Goal: Find specific page/section

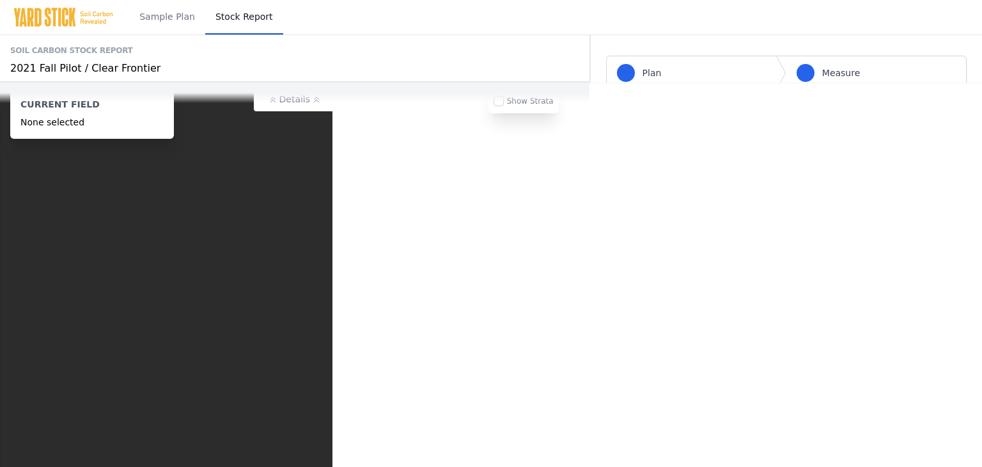
click at [52, 15] on img at bounding box center [63, 17] width 101 height 20
drag, startPoint x: 75, startPoint y: 19, endPoint x: 60, endPoint y: 17, distance: 15.5
click at [75, 19] on img at bounding box center [63, 17] width 101 height 20
click at [54, 17] on img at bounding box center [63, 17] width 101 height 20
click at [42, 6] on div at bounding box center [59, 17] width 119 height 31
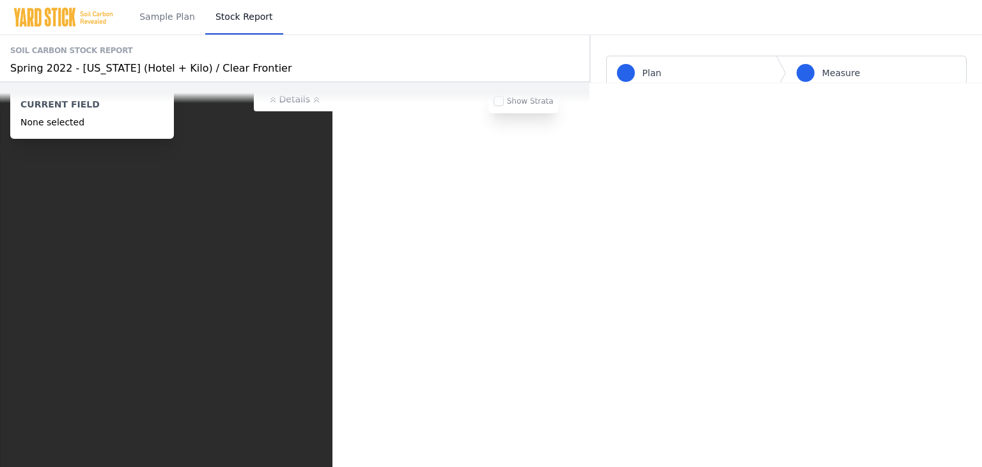
click at [43, 17] on img at bounding box center [63, 17] width 101 height 20
click at [63, 19] on img at bounding box center [63, 17] width 101 height 20
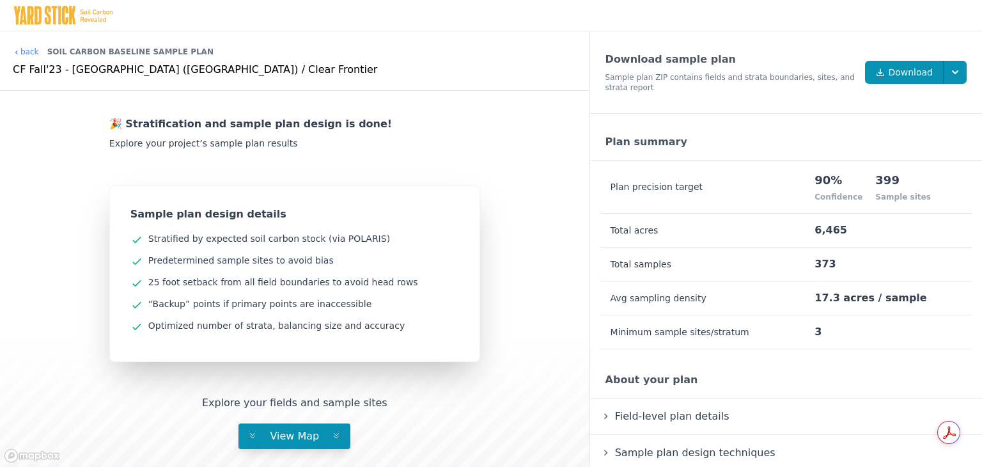
click at [528, 252] on div "🎉 Stratification and sample plan design is done! Explore your project’s sample …" at bounding box center [295, 231] width 538 height 261
click at [300, 431] on span "View Map" at bounding box center [295, 436] width 70 height 12
